Goal: Navigation & Orientation: Find specific page/section

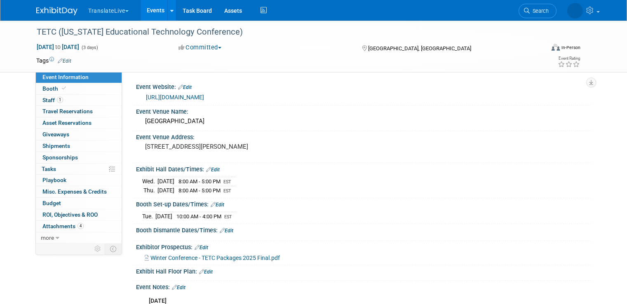
click at [64, 100] on link "1 Staff 1" at bounding box center [79, 100] width 86 height 11
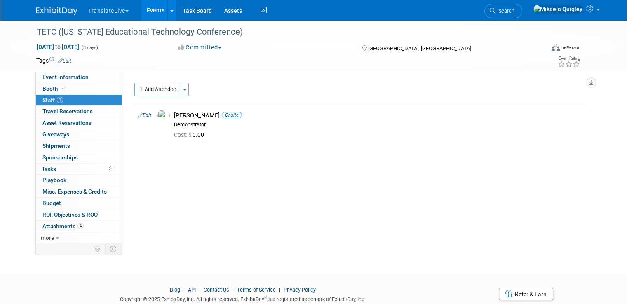
click at [151, 12] on link "Events" at bounding box center [156, 10] width 30 height 21
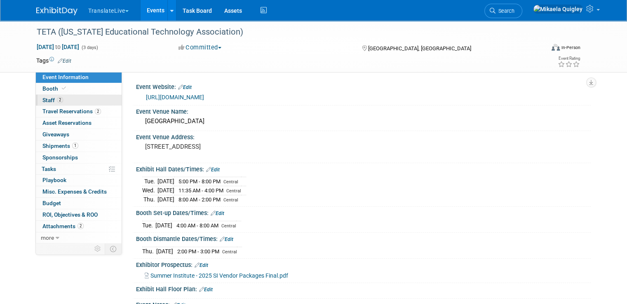
click at [84, 97] on link "2 Staff 2" at bounding box center [79, 100] width 86 height 11
click at [284, 147] on pre "1030 Excellence Wy Franklin, TN 37069" at bounding box center [231, 146] width 172 height 7
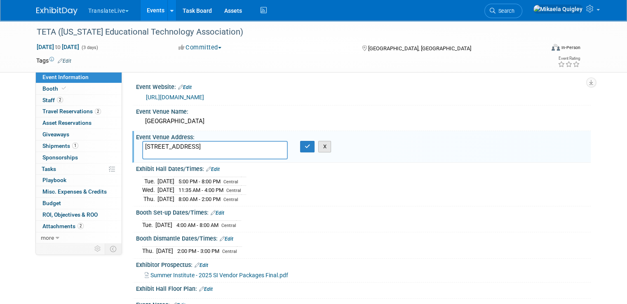
click at [324, 146] on button "X" at bounding box center [324, 147] width 13 height 12
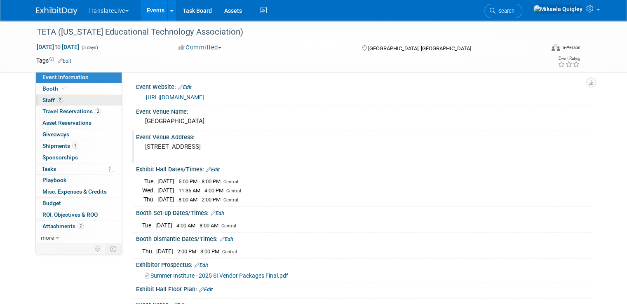
click at [67, 97] on link "2 Staff 2" at bounding box center [79, 100] width 86 height 11
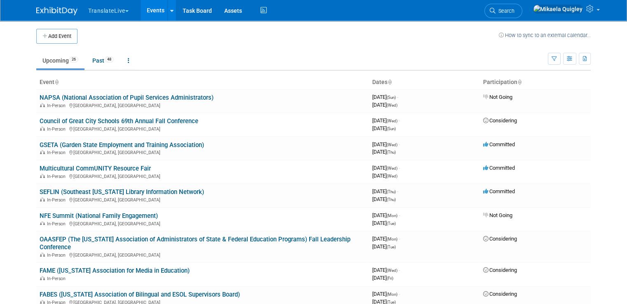
click at [151, 12] on link "Events" at bounding box center [156, 10] width 30 height 21
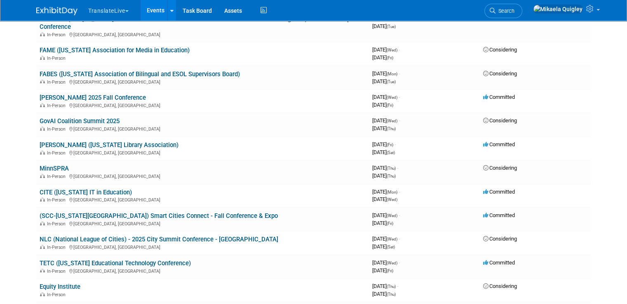
scroll to position [228, 0]
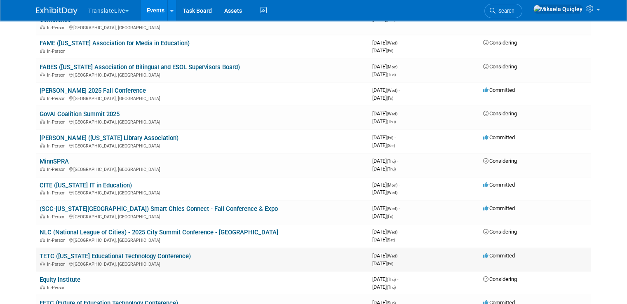
click at [142, 253] on link "TETC ([US_STATE] Educational Technology Conference)" at bounding box center [115, 256] width 151 height 7
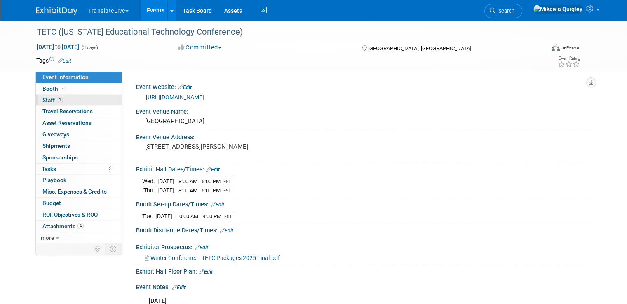
click at [79, 99] on link "1 Staff 1" at bounding box center [79, 100] width 86 height 11
click at [79, 97] on link "1 Staff 1" at bounding box center [79, 100] width 86 height 11
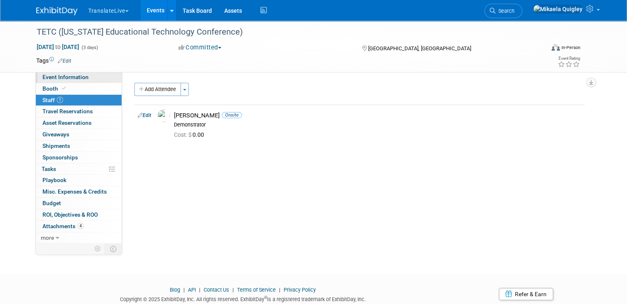
click at [68, 78] on span "Event Information" at bounding box center [65, 77] width 46 height 7
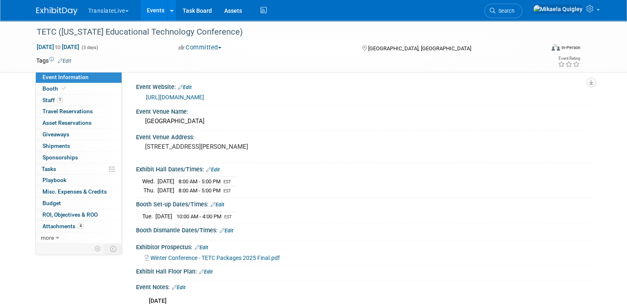
click at [169, 97] on link "https://teta.org/27030_4" at bounding box center [175, 97] width 58 height 7
click at [152, 11] on link "Events" at bounding box center [156, 10] width 30 height 21
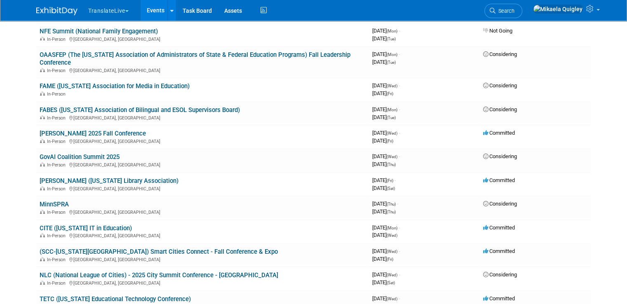
scroll to position [195, 0]
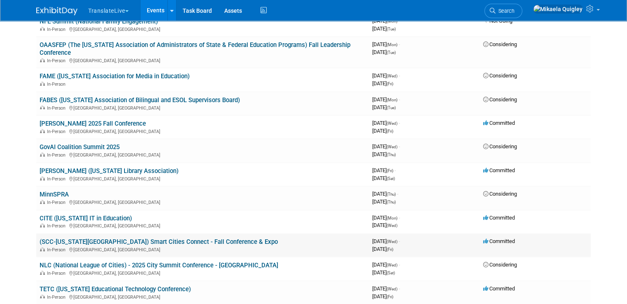
click at [142, 238] on link "(SCC-[US_STATE][GEOGRAPHIC_DATA]) Smart Cities Connect - Fall Conference & Expo" at bounding box center [159, 241] width 238 height 7
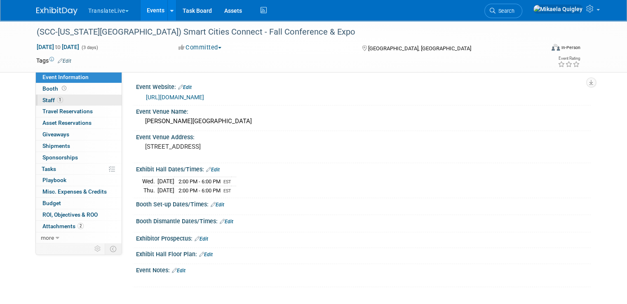
click at [73, 98] on link "1 Staff 1" at bounding box center [79, 100] width 86 height 11
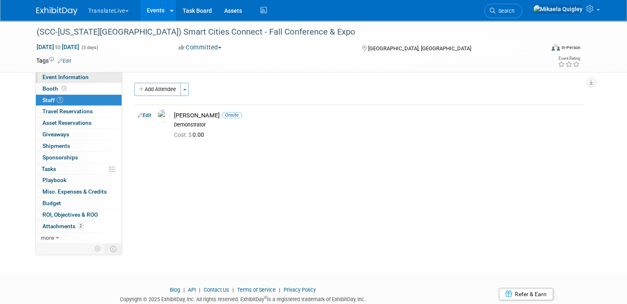
click at [79, 82] on link "Event Information" at bounding box center [79, 77] width 86 height 11
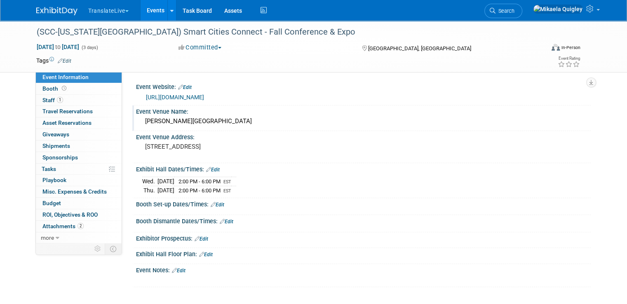
drag, startPoint x: 139, startPoint y: 120, endPoint x: 257, endPoint y: 123, distance: 117.6
click at [257, 123] on div "Gaylord National Hotel & Convention Center" at bounding box center [363, 121] width 443 height 13
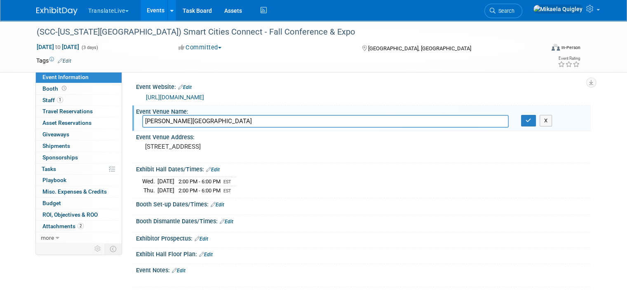
click at [259, 121] on input "Gaylord National Hotel & Convention Center" at bounding box center [325, 121] width 367 height 13
click at [551, 119] on button "X" at bounding box center [546, 121] width 13 height 12
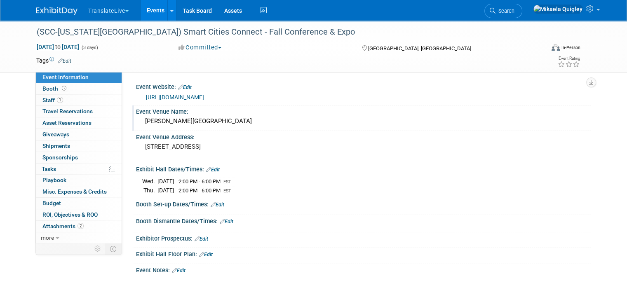
click at [148, 10] on link "Events" at bounding box center [156, 10] width 30 height 21
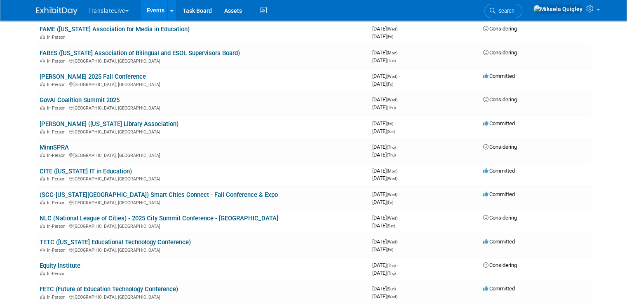
scroll to position [224, 0]
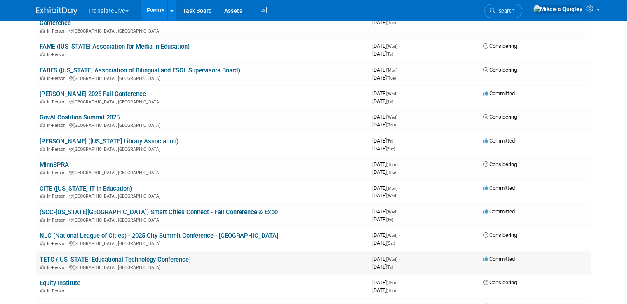
click at [94, 256] on link "TETC ([US_STATE] Educational Technology Conference)" at bounding box center [115, 259] width 151 height 7
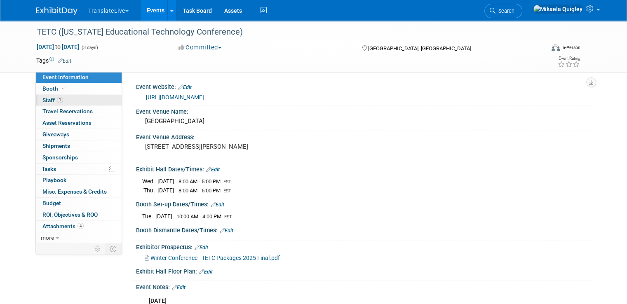
click at [79, 101] on link "1 Staff 1" at bounding box center [79, 100] width 86 height 11
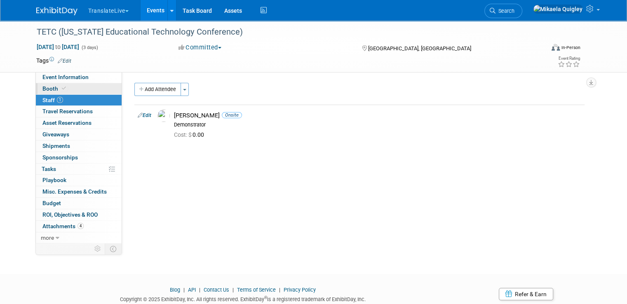
click at [80, 90] on link "Booth" at bounding box center [79, 88] width 86 height 11
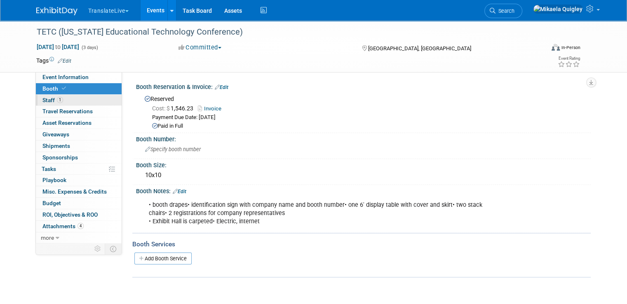
click at [80, 102] on link "1 Staff 1" at bounding box center [79, 100] width 86 height 11
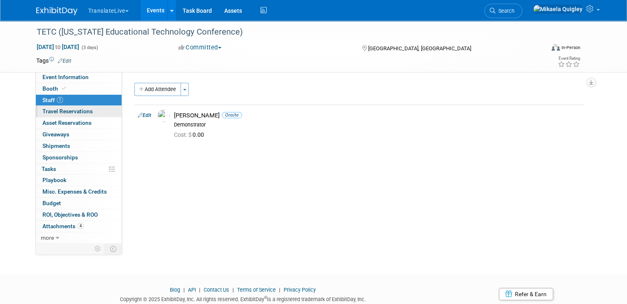
click at [95, 110] on link "0 Travel Reservations 0" at bounding box center [79, 111] width 86 height 11
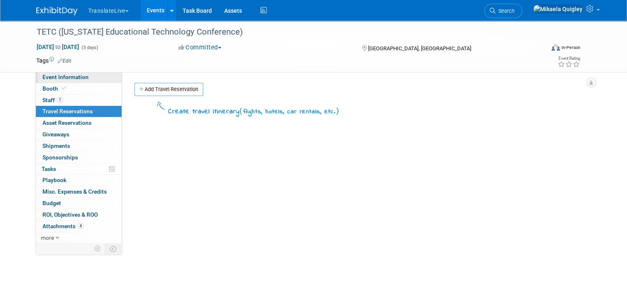
click at [94, 82] on link "Event Information" at bounding box center [79, 77] width 86 height 11
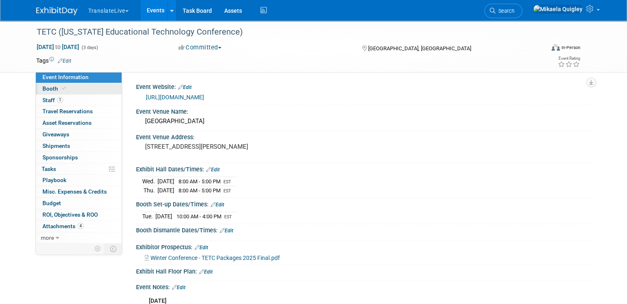
click at [94, 88] on link "Booth" at bounding box center [79, 88] width 86 height 11
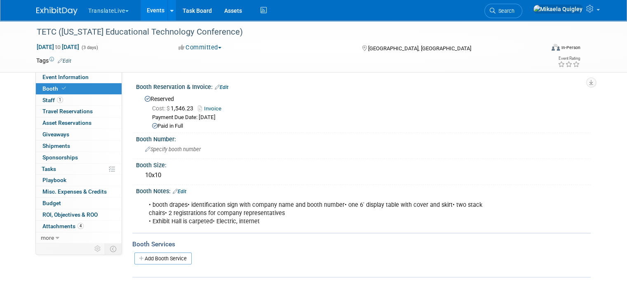
click at [150, 8] on link "Events" at bounding box center [156, 10] width 30 height 21
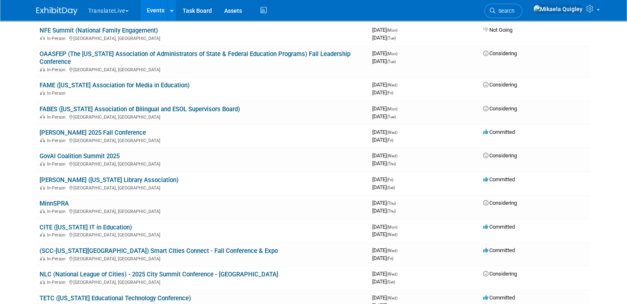
scroll to position [186, 0]
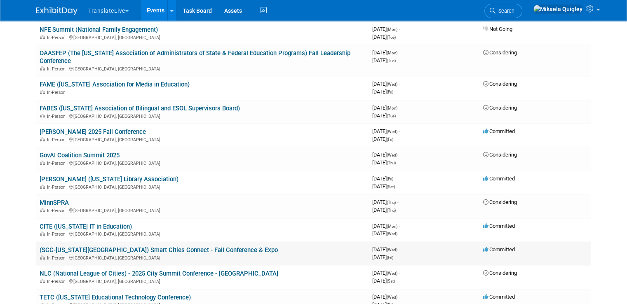
click at [169, 247] on link "(SCC-[US_STATE][GEOGRAPHIC_DATA]) Smart Cities Connect - Fall Conference & Expo" at bounding box center [159, 250] width 238 height 7
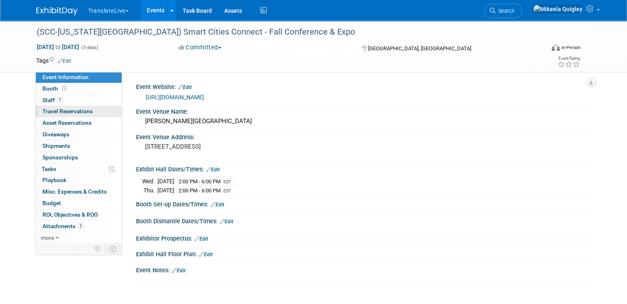
click at [75, 109] on span "Travel Reservations 0" at bounding box center [67, 111] width 50 height 7
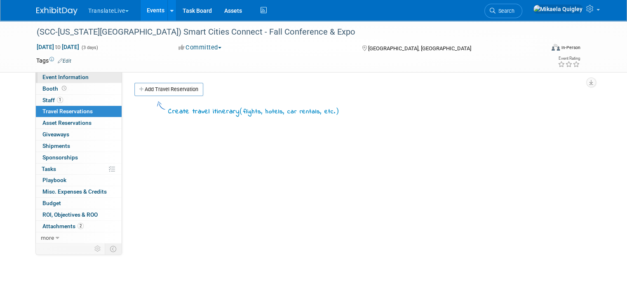
click at [74, 79] on span "Event Information" at bounding box center [65, 77] width 46 height 7
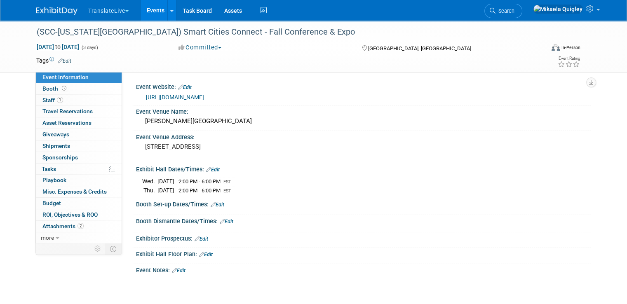
click at [147, 13] on link "Events" at bounding box center [156, 10] width 30 height 21
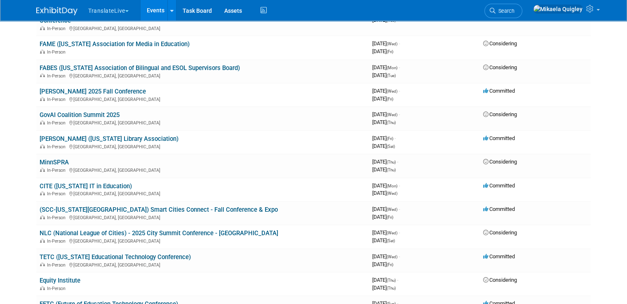
scroll to position [231, 0]
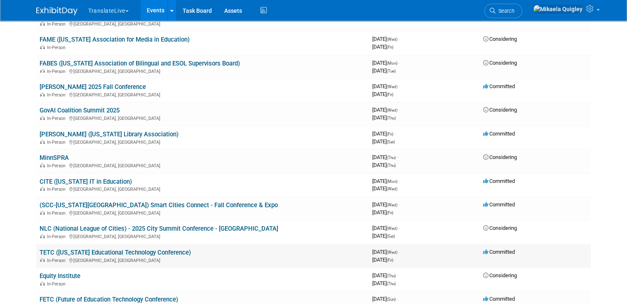
click at [118, 249] on link "TETC ([US_STATE] Educational Technology Conference)" at bounding box center [115, 252] width 151 height 7
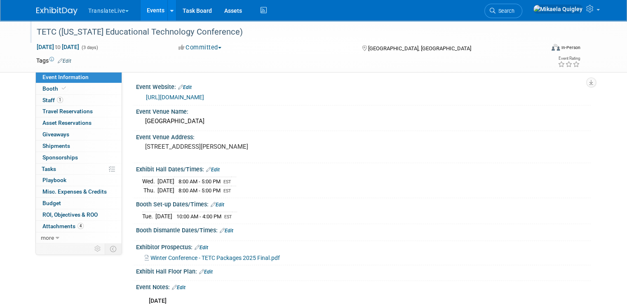
click at [34, 29] on div "TETC ([US_STATE] Educational Technology Conference)" at bounding box center [284, 32] width 501 height 15
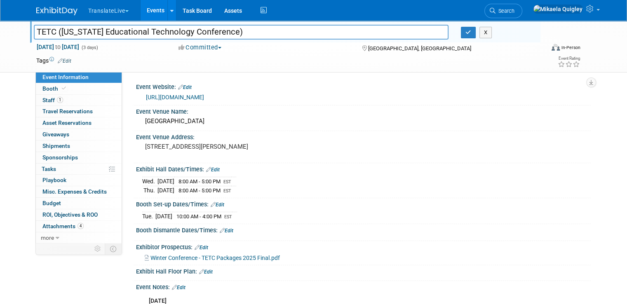
click at [36, 32] on input "TETC ([US_STATE] Educational Technology Conference)" at bounding box center [241, 32] width 415 height 14
click at [34, 32] on input "TETC ([US_STATE] Educational Technology Conference)" at bounding box center [241, 32] width 415 height 14
click at [488, 33] on button "X" at bounding box center [486, 33] width 13 height 12
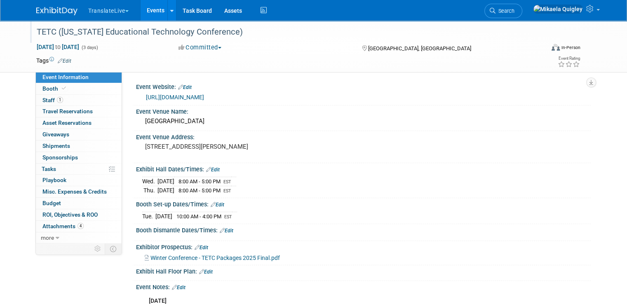
click at [316, 92] on div "[URL][DOMAIN_NAME]" at bounding box center [363, 97] width 443 height 12
click at [90, 99] on link "1 Staff 1" at bounding box center [79, 100] width 86 height 11
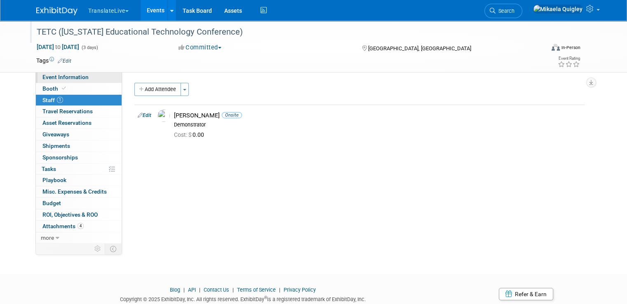
click at [84, 78] on link "Event Information" at bounding box center [79, 77] width 86 height 11
